Goal: Information Seeking & Learning: Learn about a topic

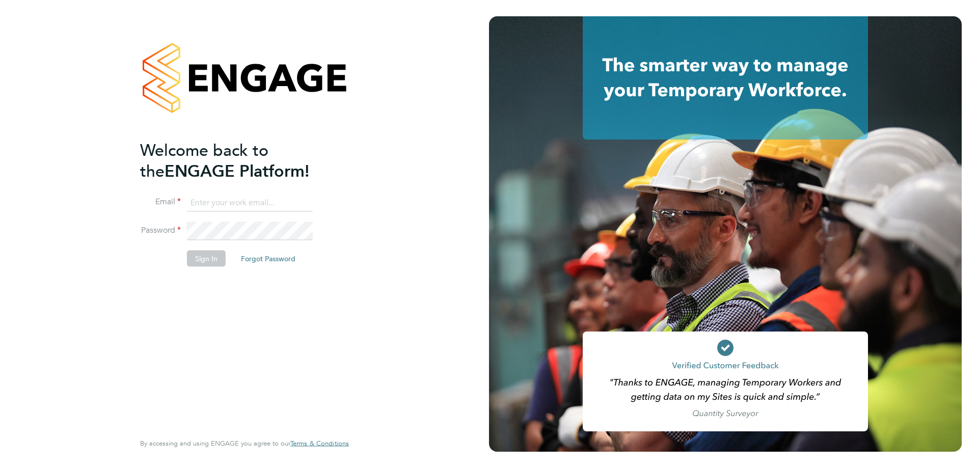
type input "Brendan.Day@hmsworks.co.uk"
click at [208, 258] on button "Sign In" at bounding box center [206, 258] width 39 height 16
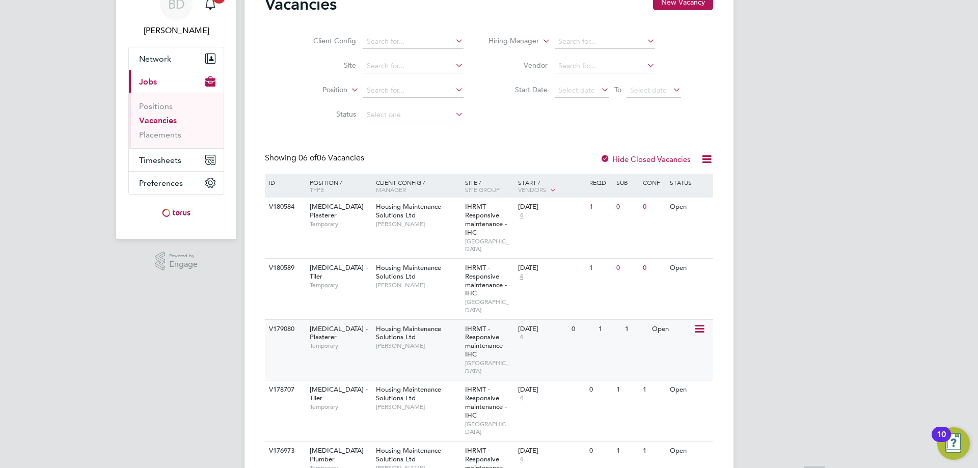
scroll to position [102, 0]
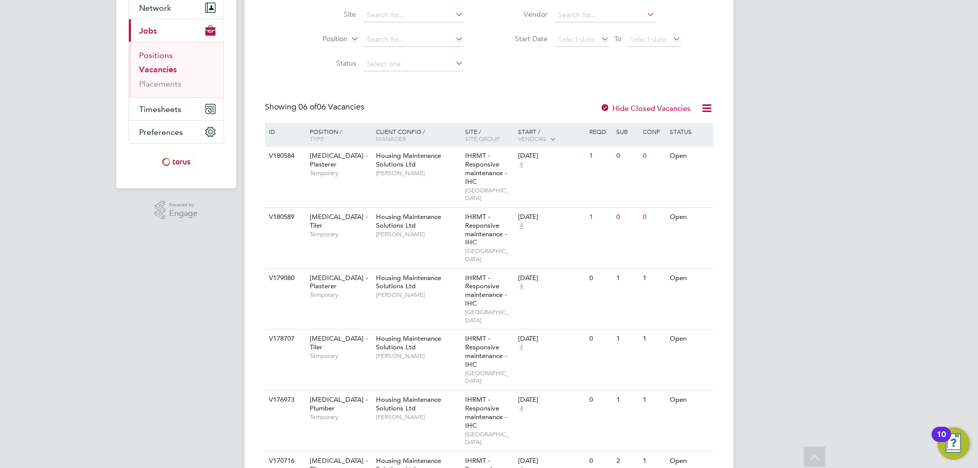
click at [148, 56] on link "Positions" at bounding box center [156, 55] width 34 height 10
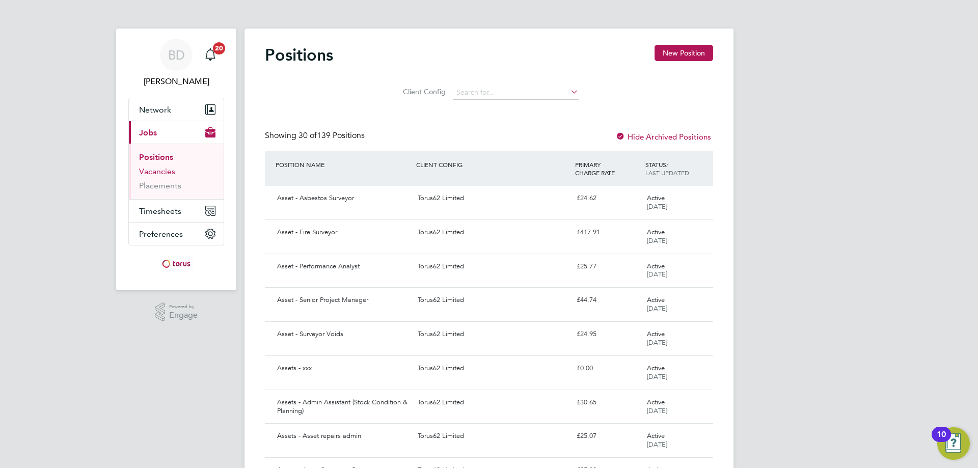
click at [162, 173] on link "Vacancies" at bounding box center [157, 172] width 36 height 10
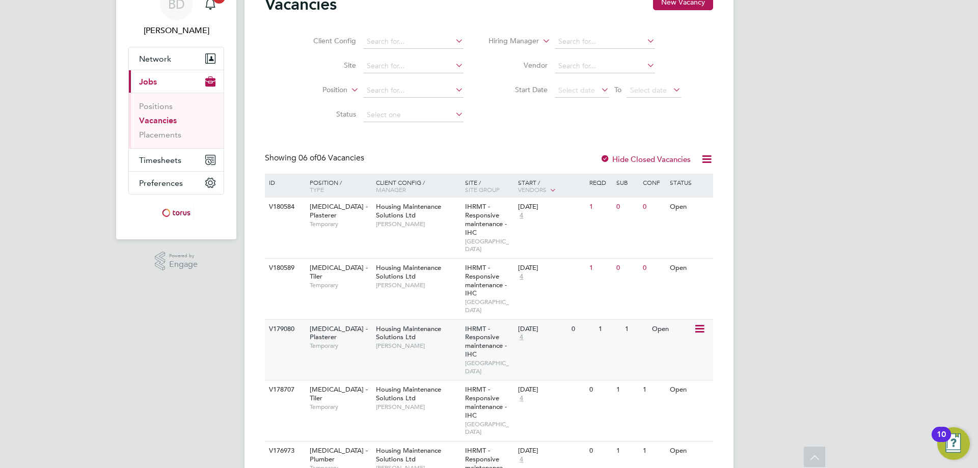
scroll to position [102, 0]
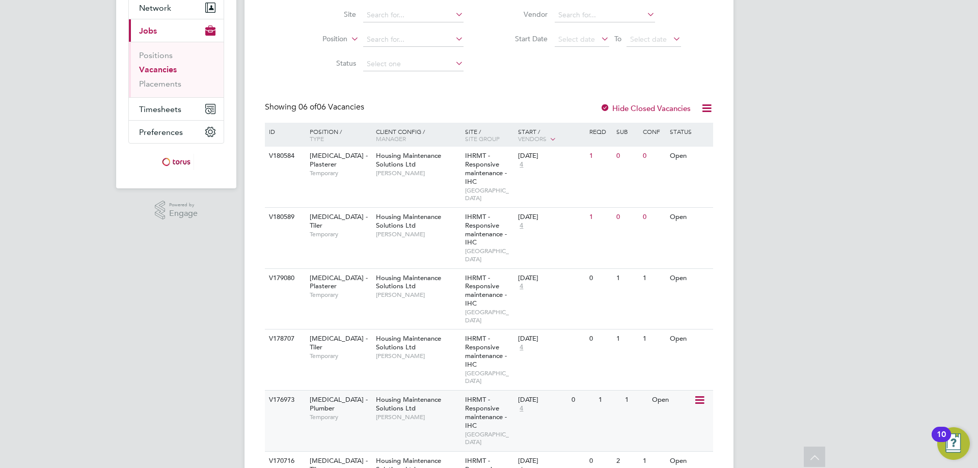
click at [699, 394] on icon at bounding box center [698, 400] width 10 height 12
click at [671, 391] on li "View Details" at bounding box center [673, 392] width 59 height 14
click at [698, 394] on icon at bounding box center [698, 400] width 10 height 12
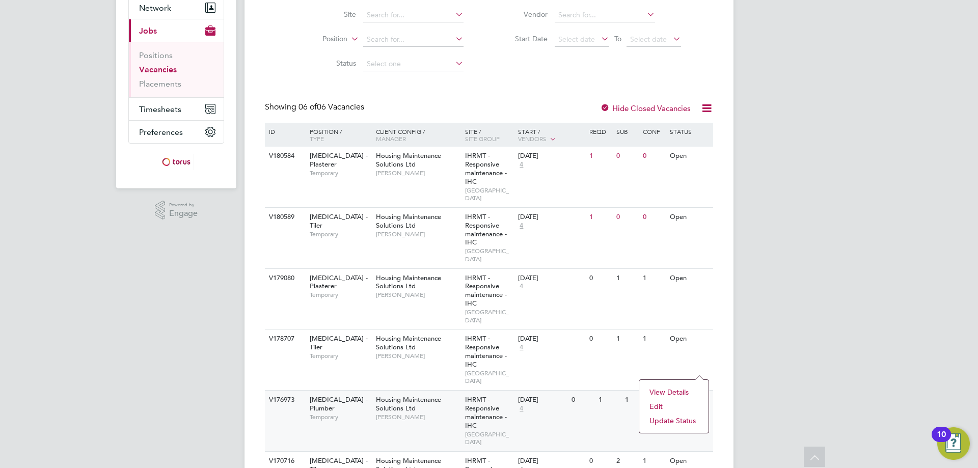
click at [669, 391] on li "View Details" at bounding box center [673, 392] width 59 height 14
click at [697, 394] on icon at bounding box center [698, 400] width 10 height 12
click at [669, 390] on li "View Details" at bounding box center [673, 392] width 59 height 14
click at [701, 394] on icon at bounding box center [698, 400] width 10 height 12
click at [670, 387] on li "View Details" at bounding box center [673, 392] width 59 height 14
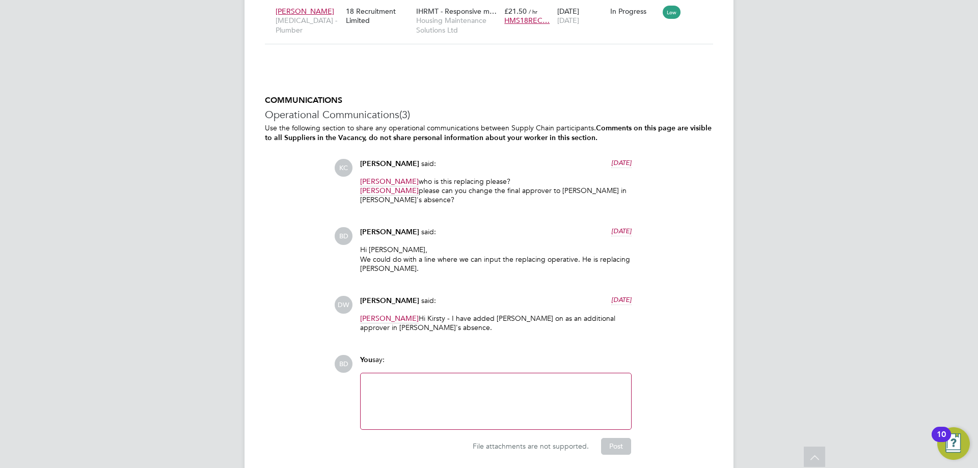
scroll to position [1157, 0]
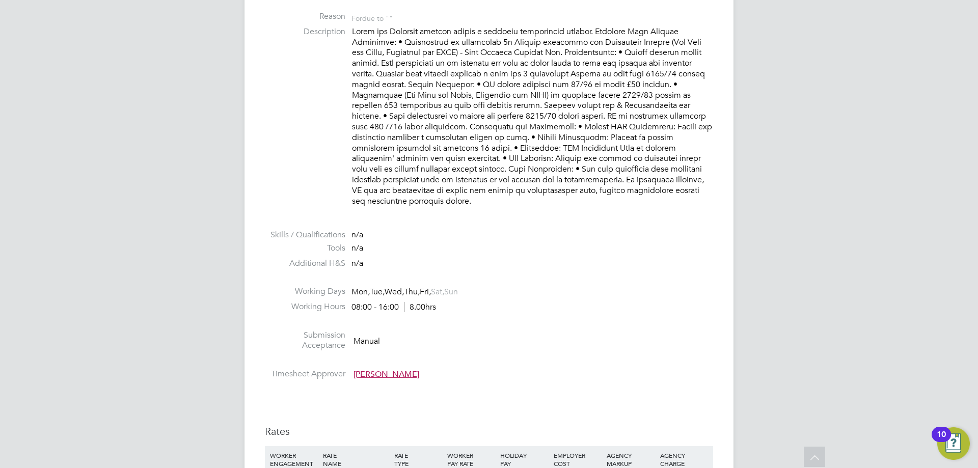
scroll to position [292, 0]
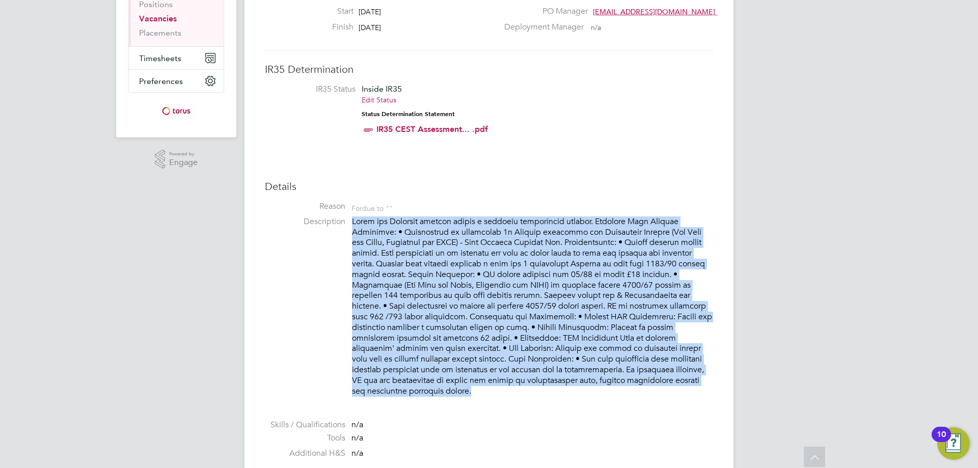
drag, startPoint x: 473, startPoint y: 394, endPoint x: 348, endPoint y: 217, distance: 215.9
click at [348, 217] on li "Description" at bounding box center [489, 311] width 448 height 190
copy p "Lorem ips Dolorsit ametcon adipis e seddoeiu temporincid utlabor. Etdolore Magn…"
